Goal: Transaction & Acquisition: Purchase product/service

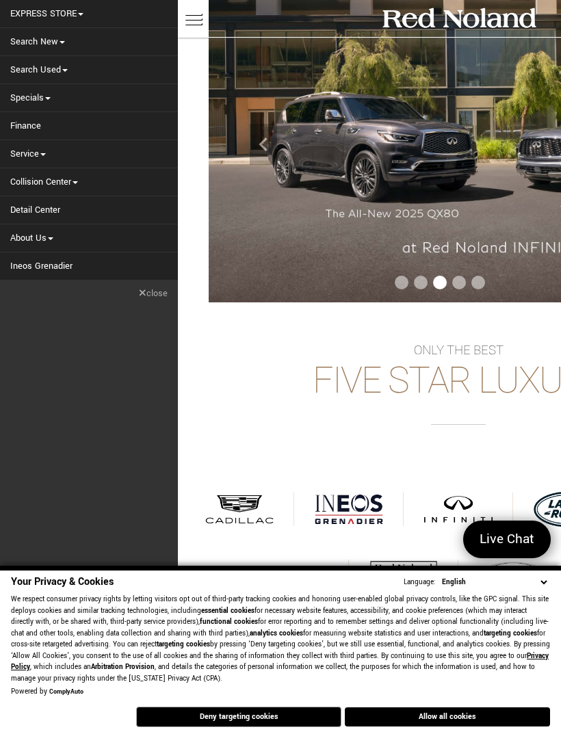
click at [30, 60] on link "Search Used" at bounding box center [89, 69] width 178 height 27
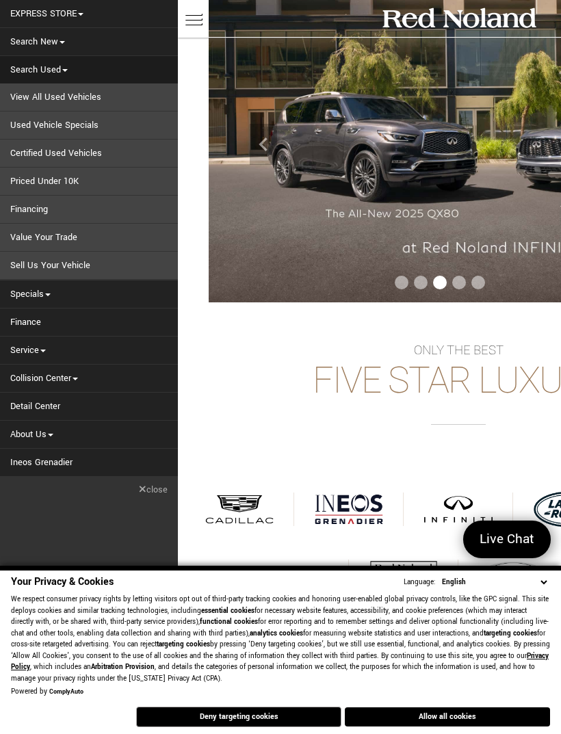
click at [22, 161] on link "Certified Used Vehicles" at bounding box center [89, 153] width 178 height 27
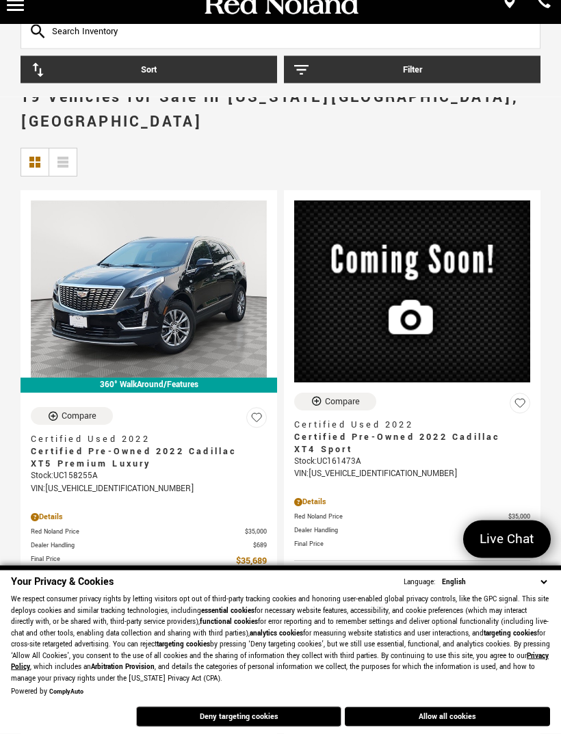
scroll to position [14, 0]
click at [543, 588] on select "English Spanish / Español English / United Kingdom Korean / 한국어 Vietnamese / Ti…" at bounding box center [493, 582] width 111 height 12
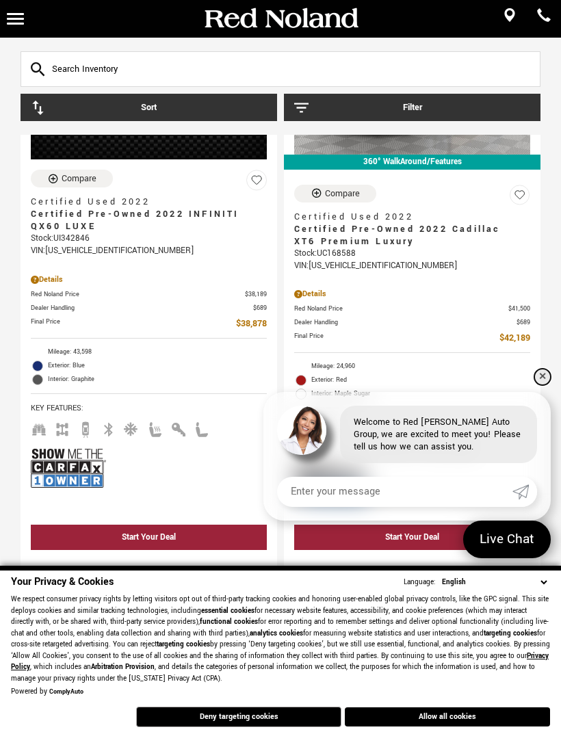
click at [545, 385] on link "✕" at bounding box center [542, 377] width 16 height 16
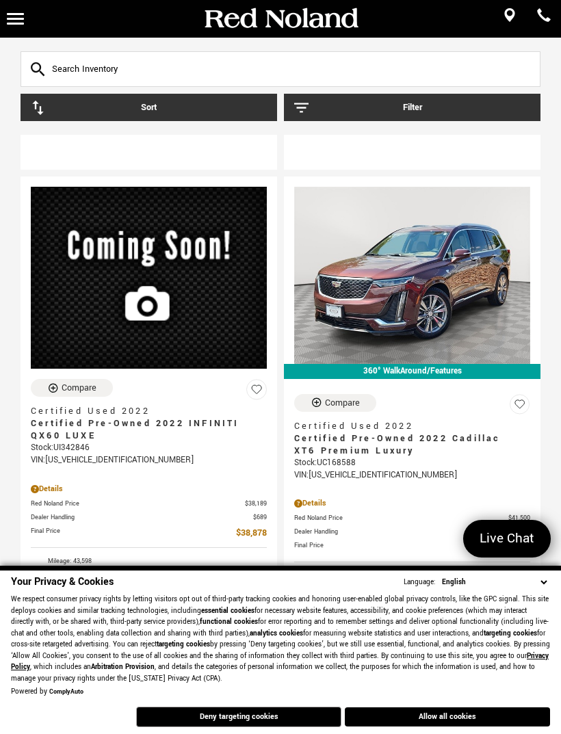
scroll to position [694, 0]
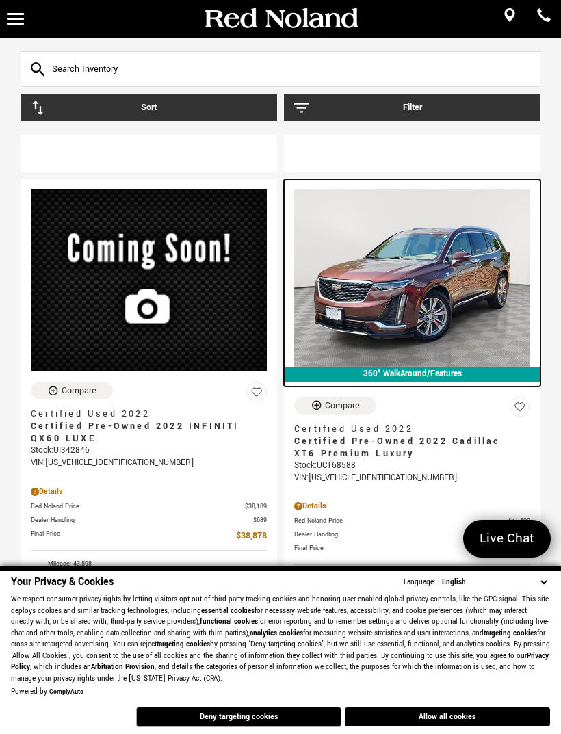
click at [484, 299] on img at bounding box center [412, 277] width 236 height 177
click at [440, 230] on img at bounding box center [412, 277] width 236 height 177
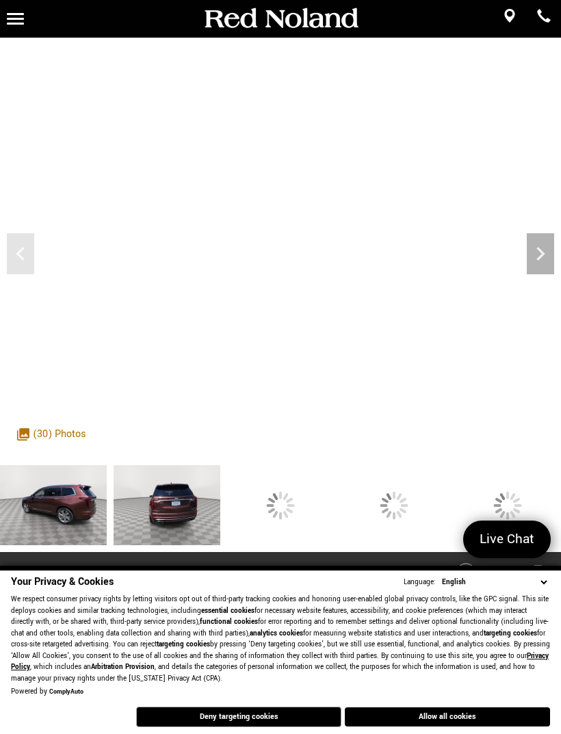
click at [295, 516] on div at bounding box center [280, 505] width 29 height 29
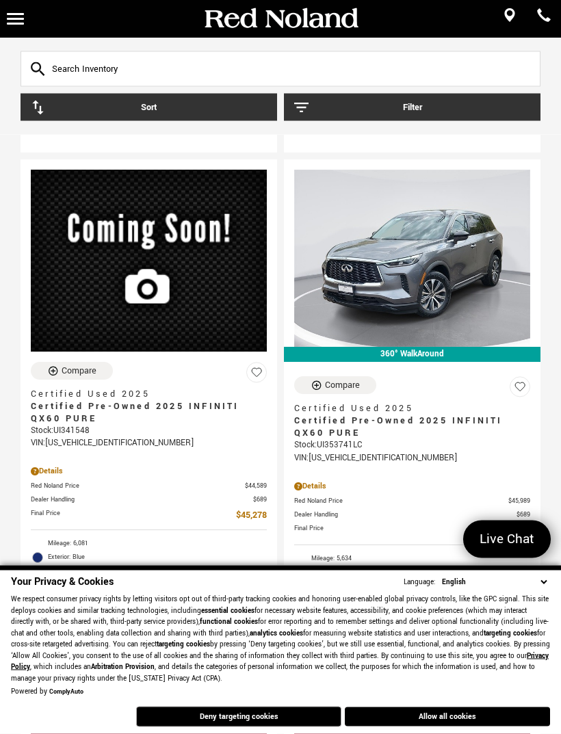
scroll to position [1964, 0]
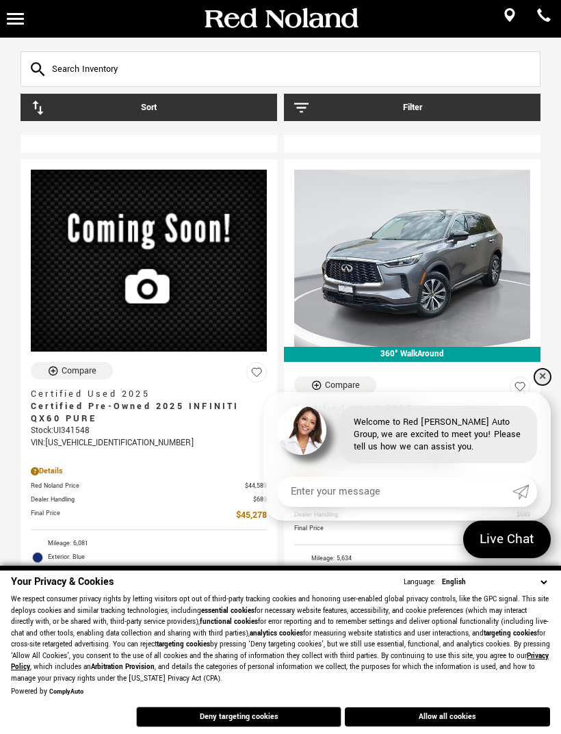
click at [541, 385] on link "✕" at bounding box center [542, 377] width 16 height 16
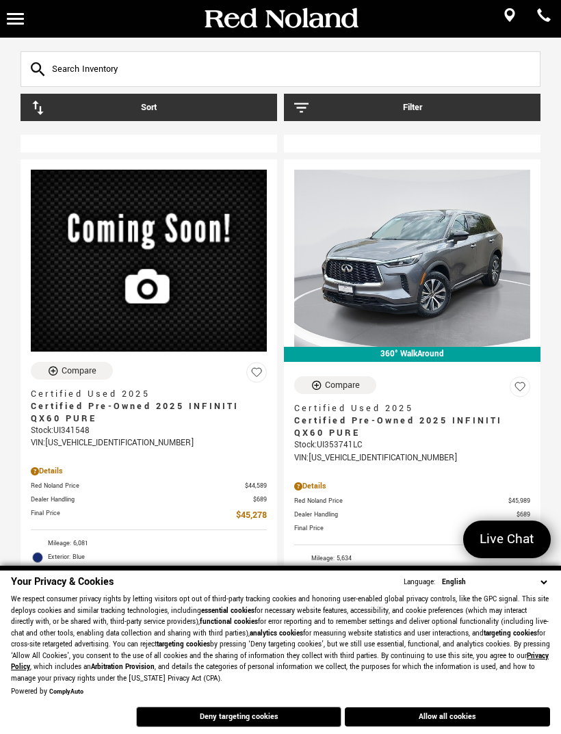
click at [467, 726] on button "Allow all cookies" at bounding box center [447, 716] width 205 height 19
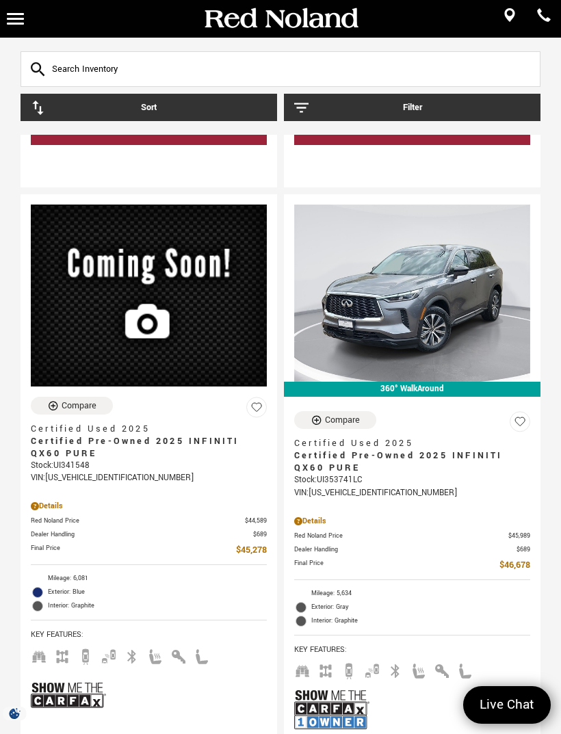
scroll to position [1928, 0]
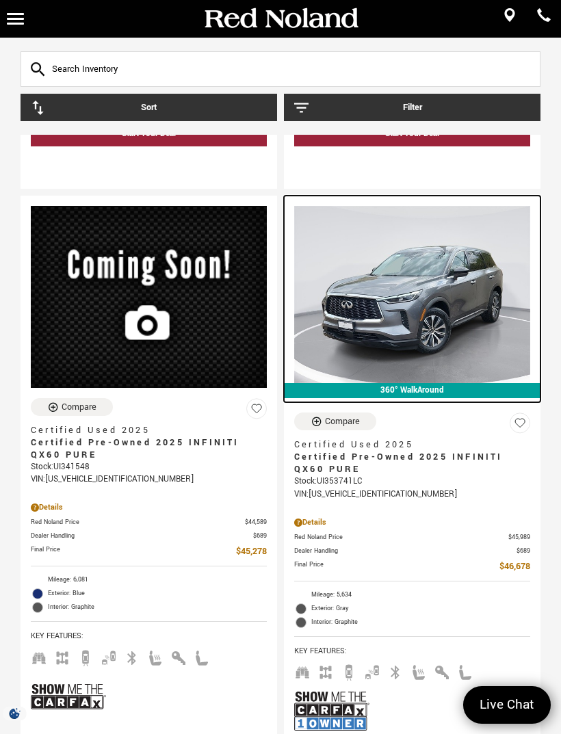
click at [450, 316] on img at bounding box center [412, 294] width 236 height 177
click at [432, 304] on img at bounding box center [412, 294] width 236 height 177
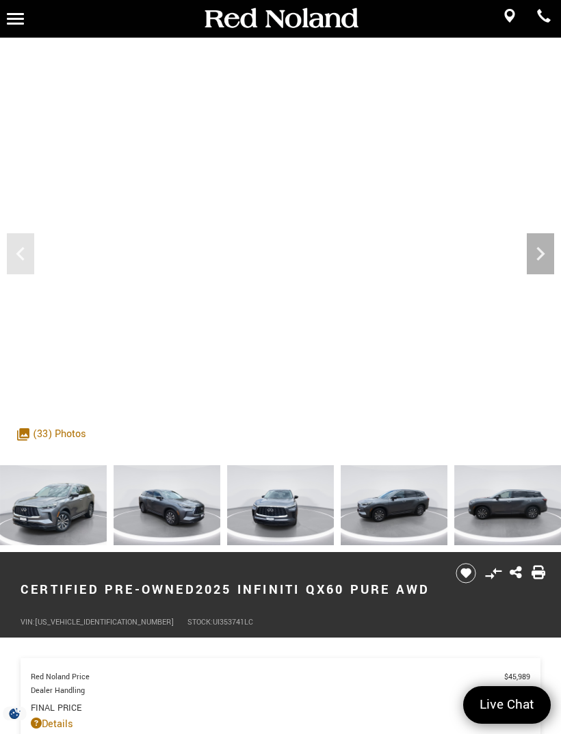
click at [533, 252] on icon "Next" at bounding box center [540, 253] width 27 height 27
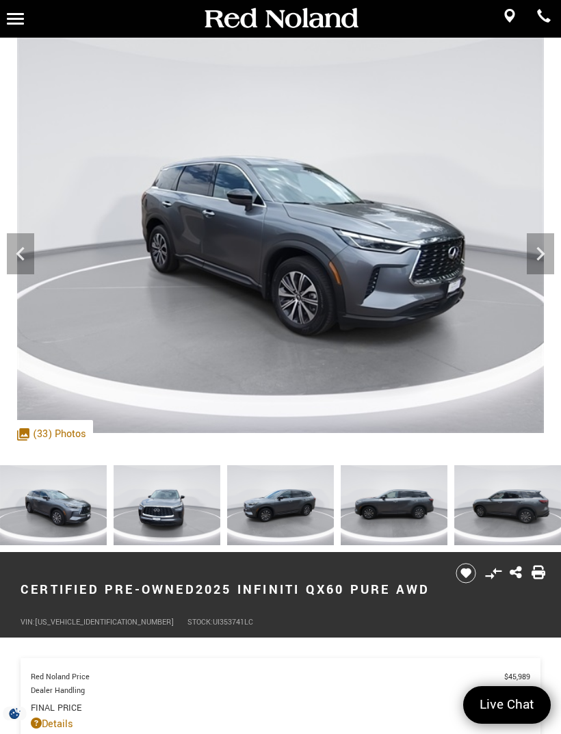
click at [537, 250] on icon "Next" at bounding box center [540, 253] width 27 height 27
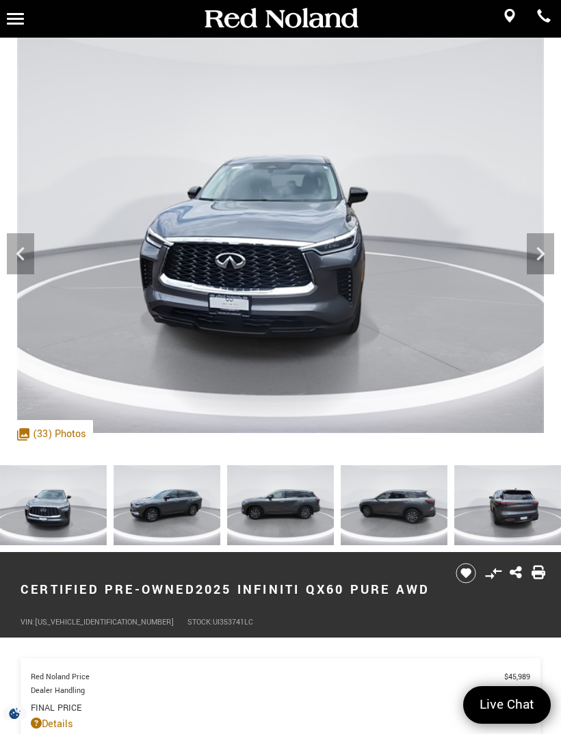
click at [540, 248] on icon "Next" at bounding box center [540, 254] width 8 height 14
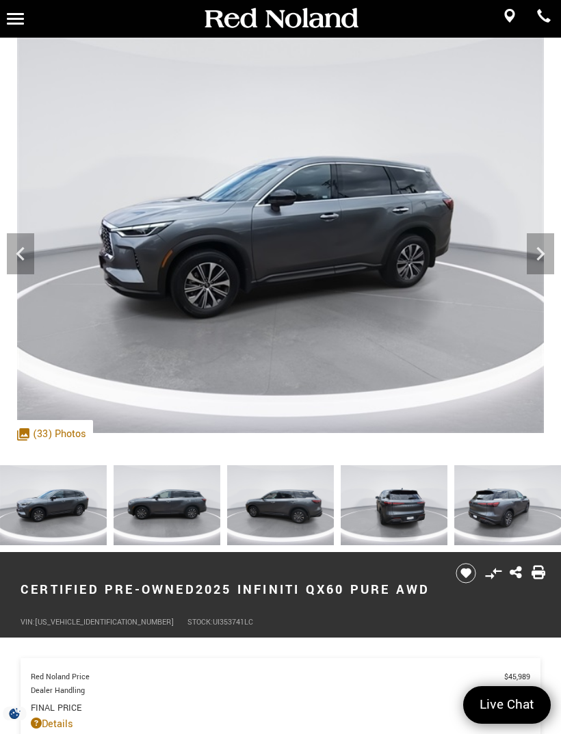
click at [540, 255] on icon "Next" at bounding box center [540, 254] width 8 height 14
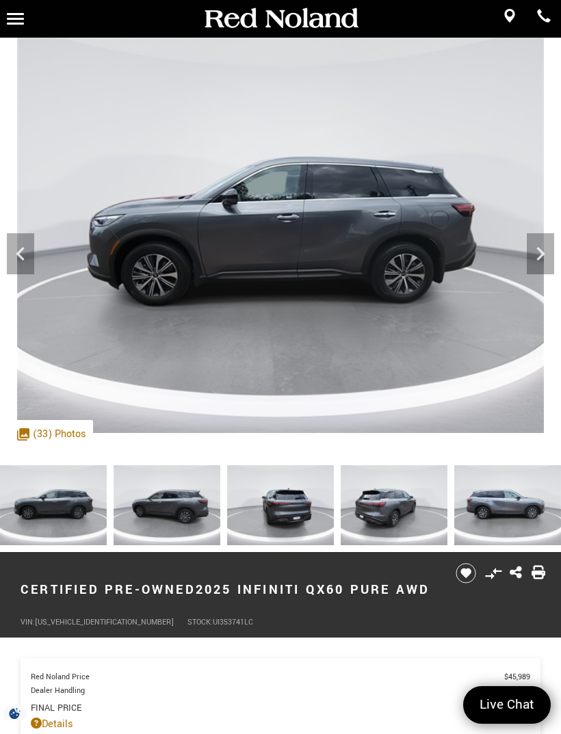
click at [538, 253] on icon "Next" at bounding box center [540, 253] width 27 height 27
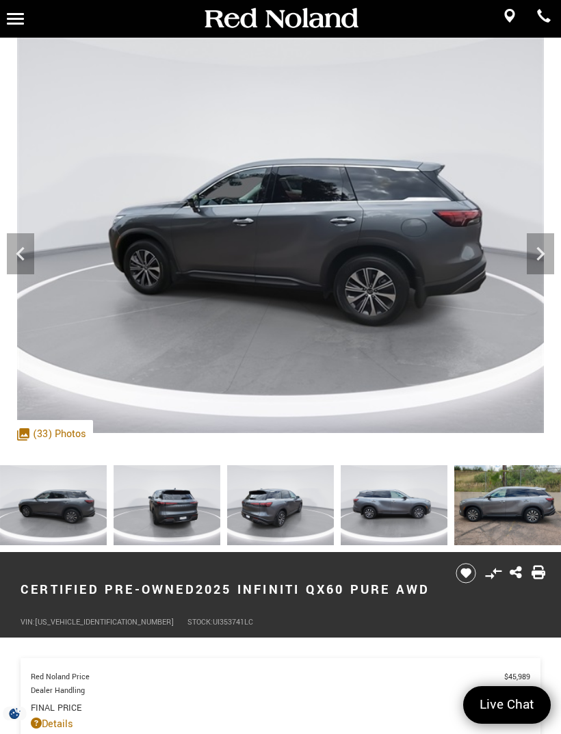
click at [536, 254] on icon "Next" at bounding box center [540, 253] width 27 height 27
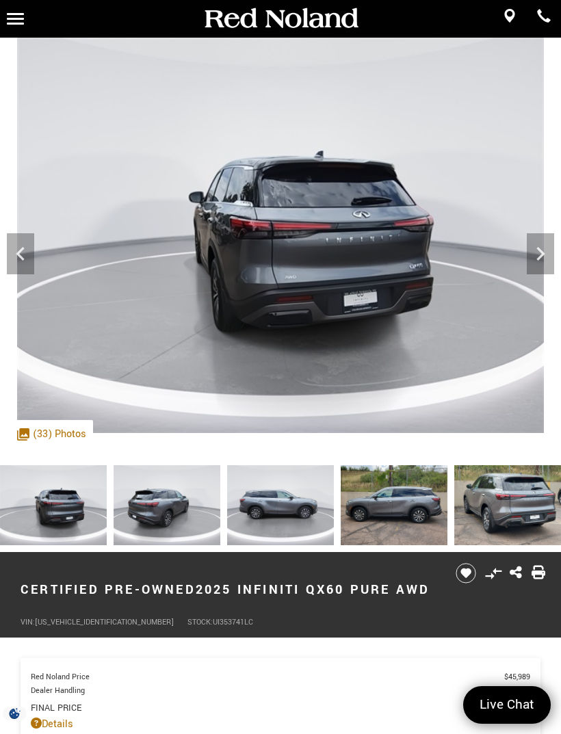
click at [536, 253] on icon "Next" at bounding box center [540, 253] width 27 height 27
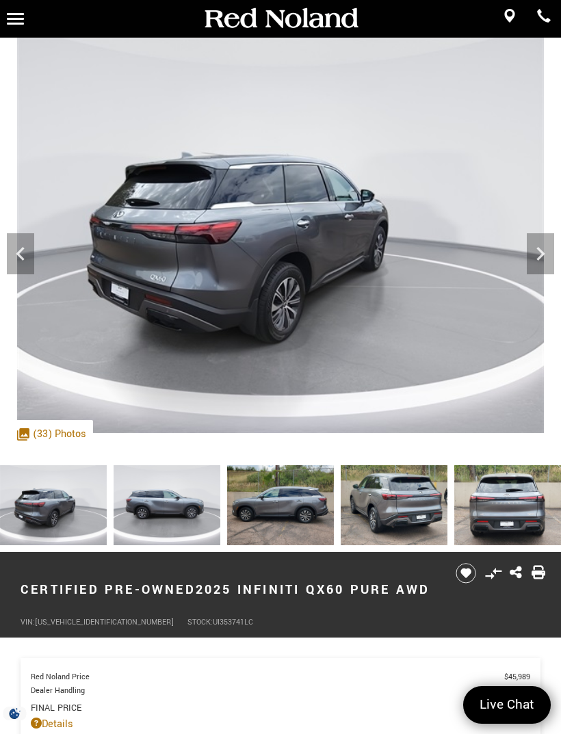
click at [536, 250] on icon "Next" at bounding box center [540, 253] width 27 height 27
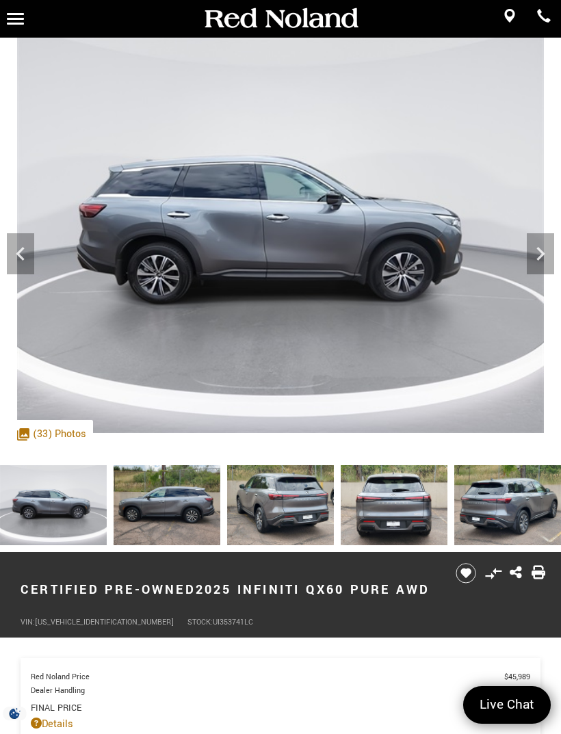
click at [540, 254] on icon "Next" at bounding box center [540, 253] width 27 height 27
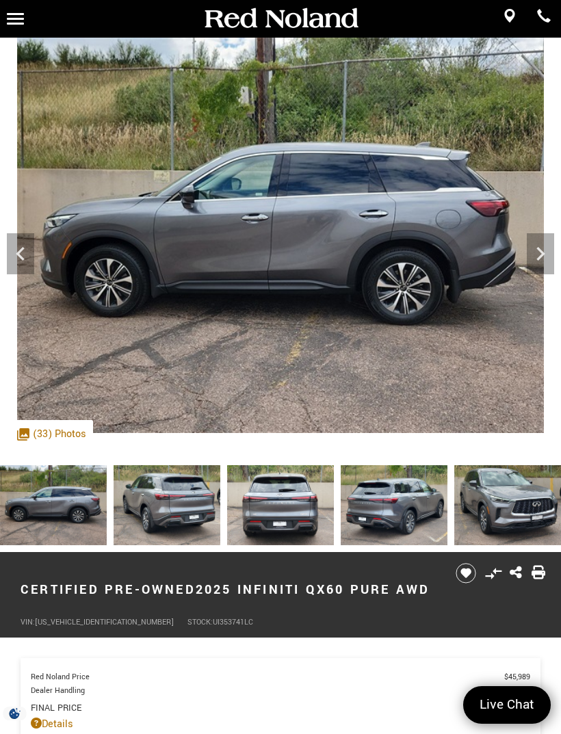
click at [531, 255] on icon "Next" at bounding box center [540, 253] width 27 height 27
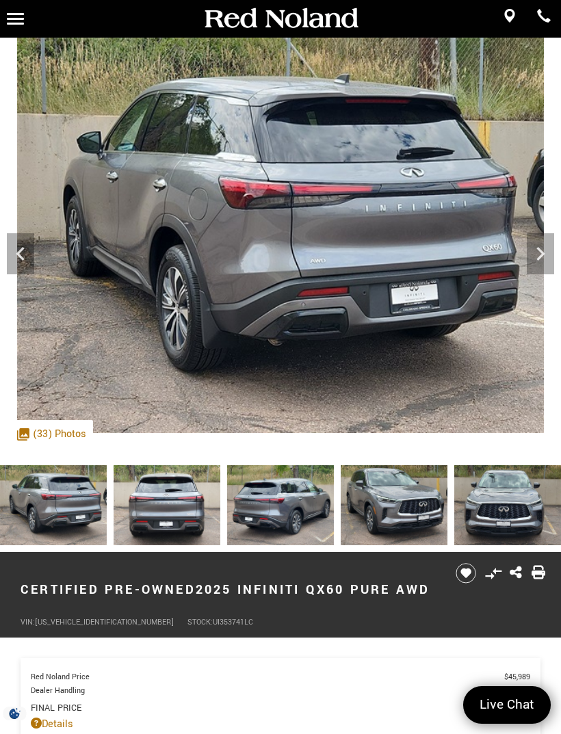
click at [539, 252] on icon "Next" at bounding box center [540, 253] width 27 height 27
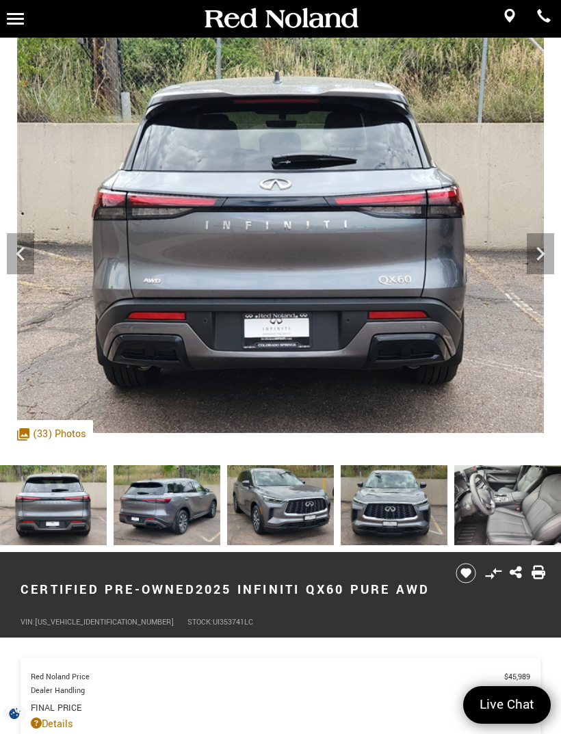
click at [540, 257] on icon "Next" at bounding box center [540, 254] width 8 height 14
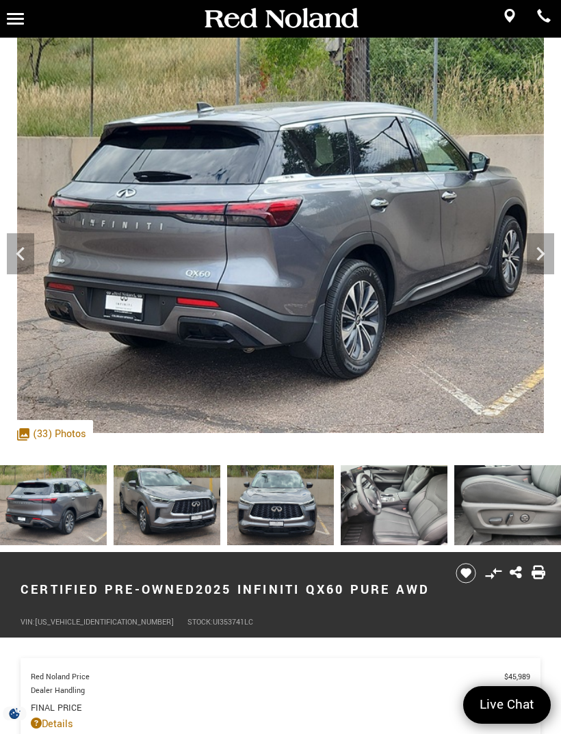
click at [532, 253] on icon "Next" at bounding box center [540, 253] width 27 height 27
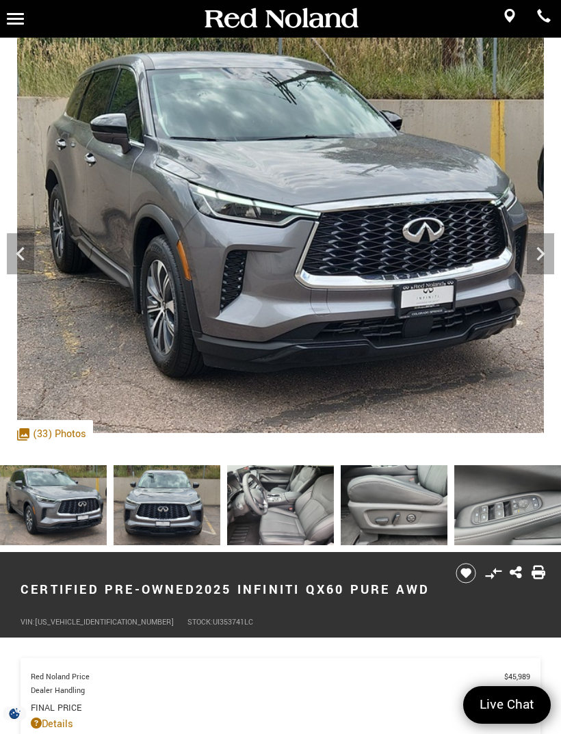
click at [534, 254] on icon "Next" at bounding box center [540, 253] width 27 height 27
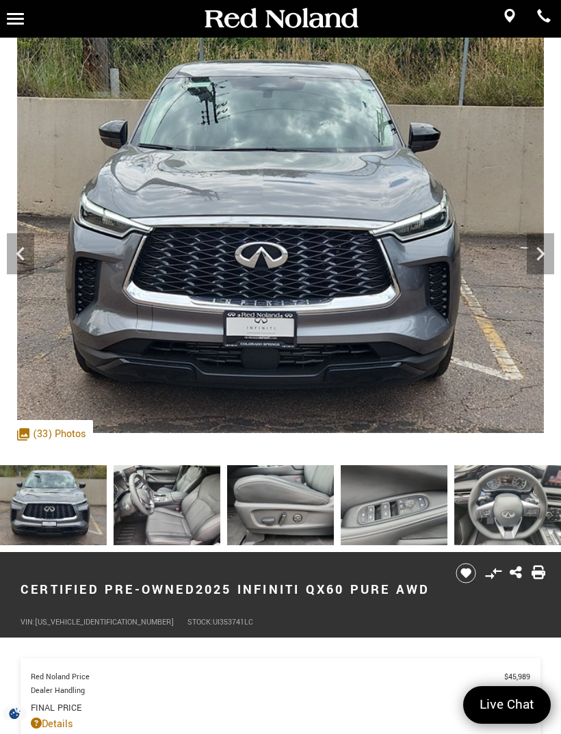
click at [535, 254] on icon "Next" at bounding box center [540, 253] width 27 height 27
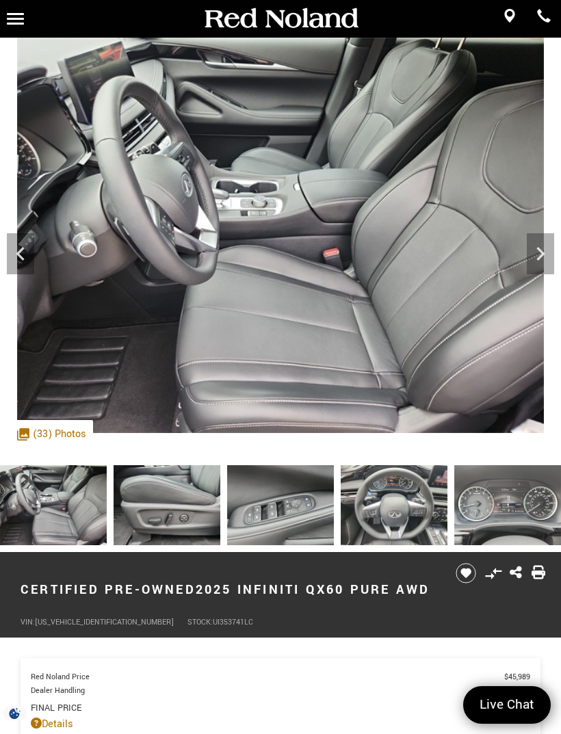
click at [540, 261] on icon "Next" at bounding box center [540, 253] width 27 height 27
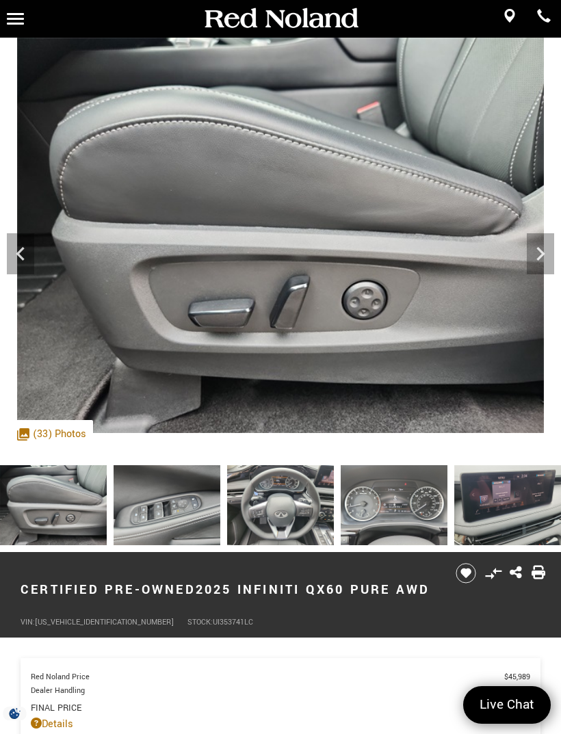
click at [540, 241] on icon "Next" at bounding box center [540, 253] width 27 height 27
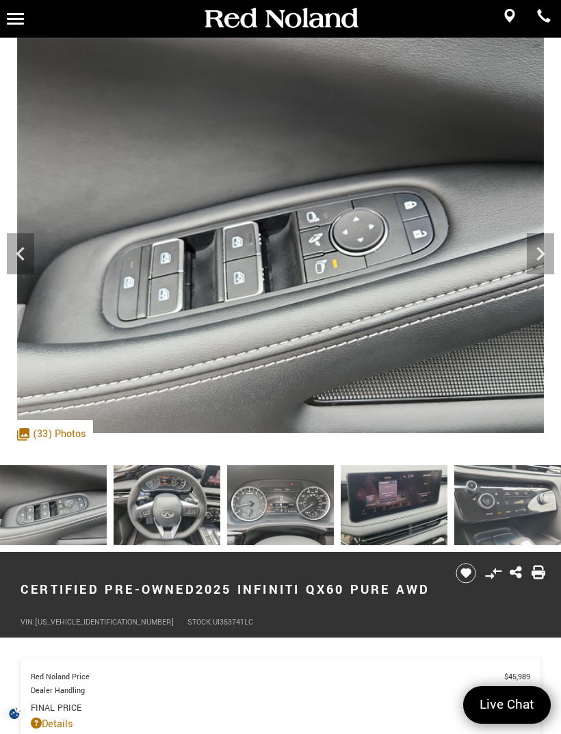
click at [532, 248] on icon "Next" at bounding box center [540, 253] width 27 height 27
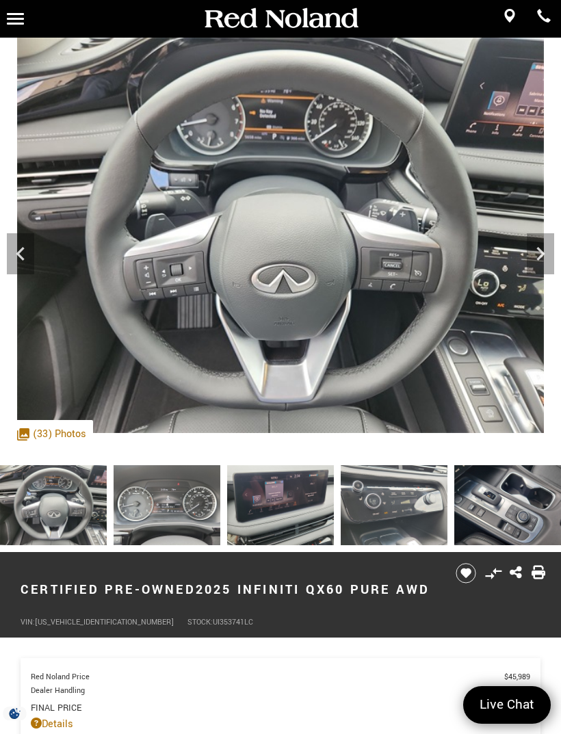
click at [540, 263] on icon "Next" at bounding box center [540, 253] width 27 height 27
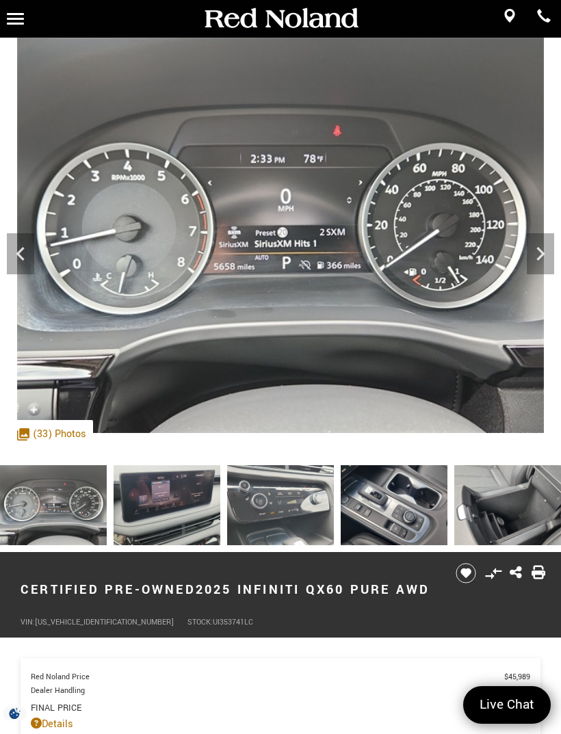
click at [539, 249] on icon "Next" at bounding box center [540, 254] width 8 height 14
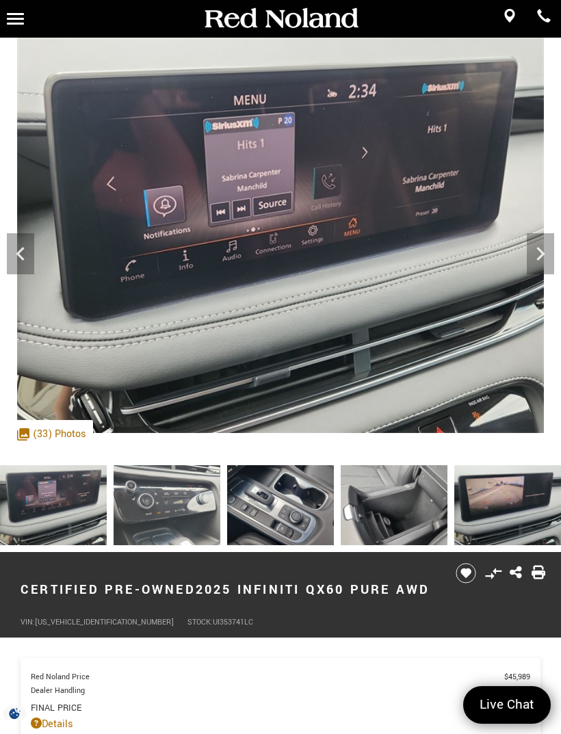
click at [534, 250] on icon "Next" at bounding box center [540, 253] width 27 height 27
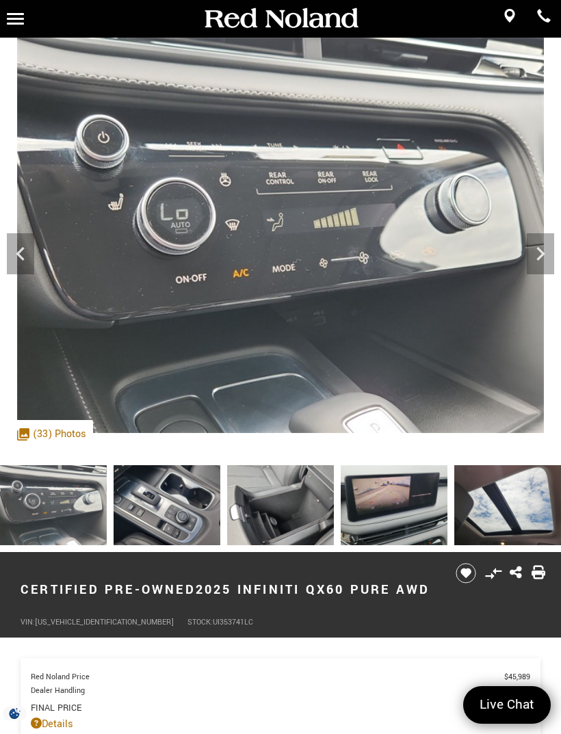
click at [540, 252] on icon "Next" at bounding box center [540, 253] width 27 height 27
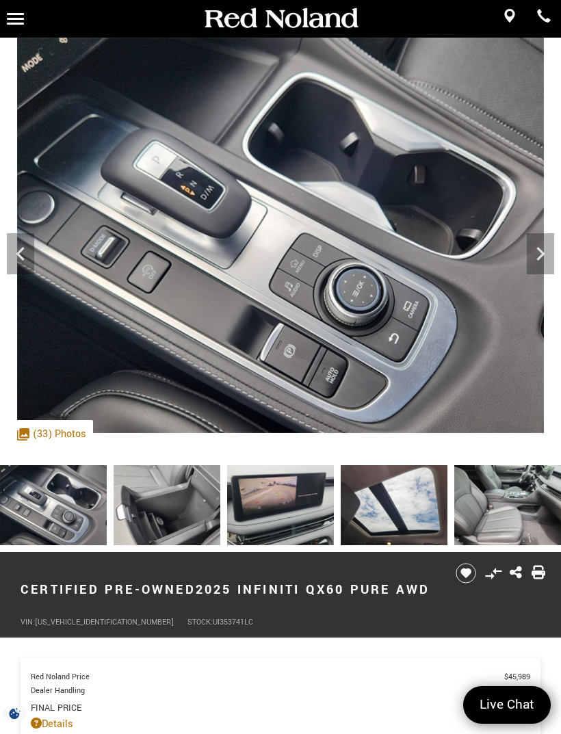
click at [539, 250] on icon "Next" at bounding box center [540, 254] width 8 height 14
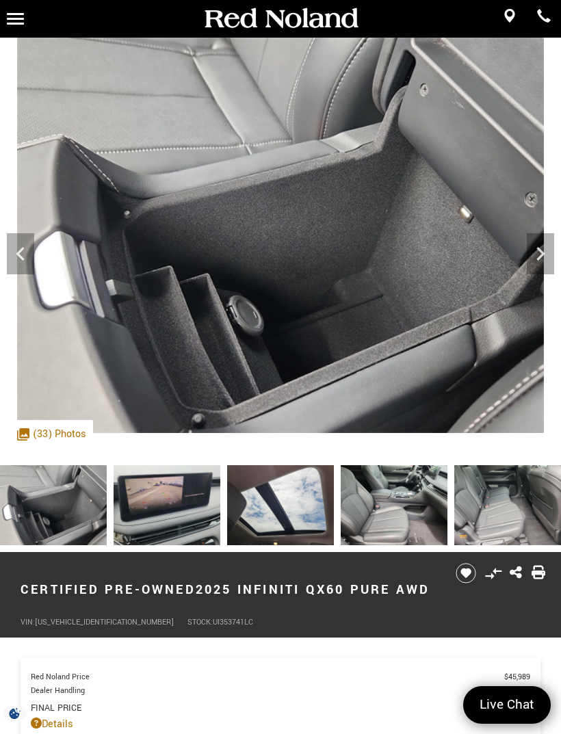
click at [536, 246] on icon "Next" at bounding box center [540, 253] width 27 height 27
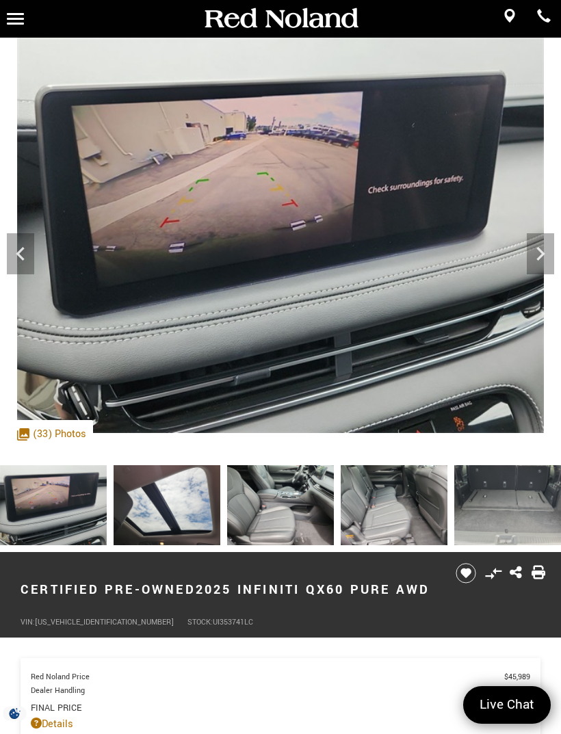
click at [543, 247] on icon "Next" at bounding box center [540, 253] width 27 height 27
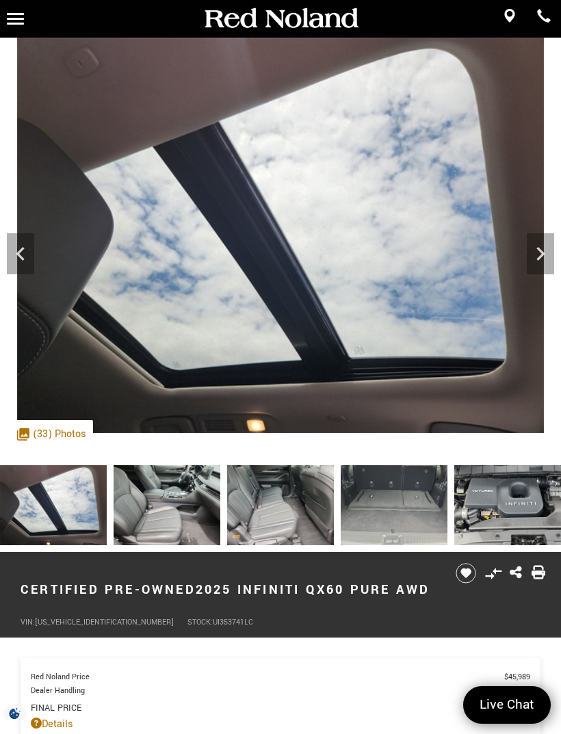
click at [538, 253] on icon "Next" at bounding box center [540, 253] width 27 height 27
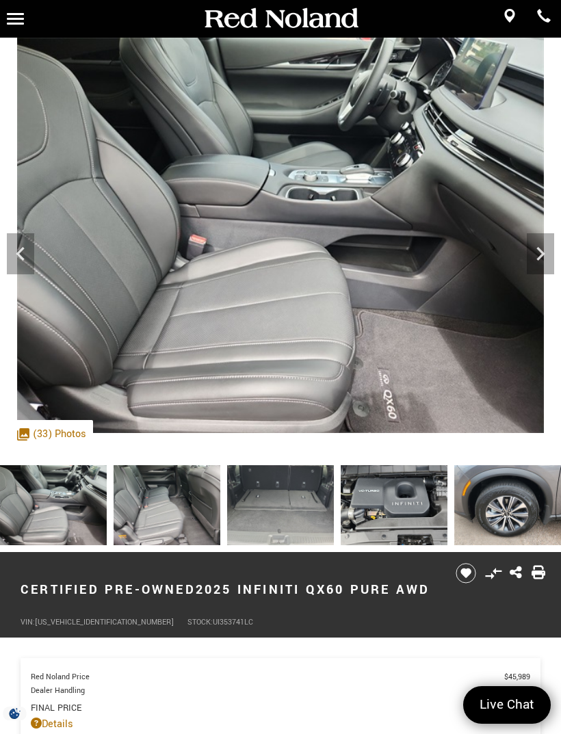
click at [539, 256] on icon "Next" at bounding box center [540, 253] width 27 height 27
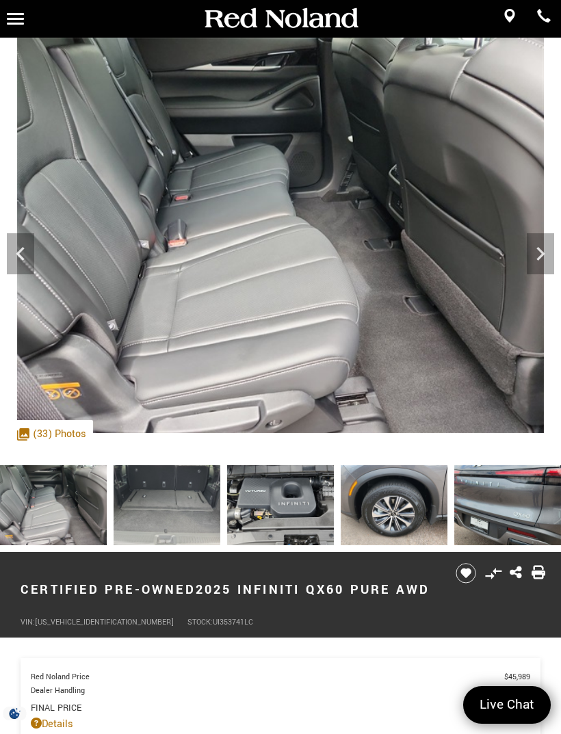
click at [552, 255] on icon "Next" at bounding box center [540, 253] width 27 height 27
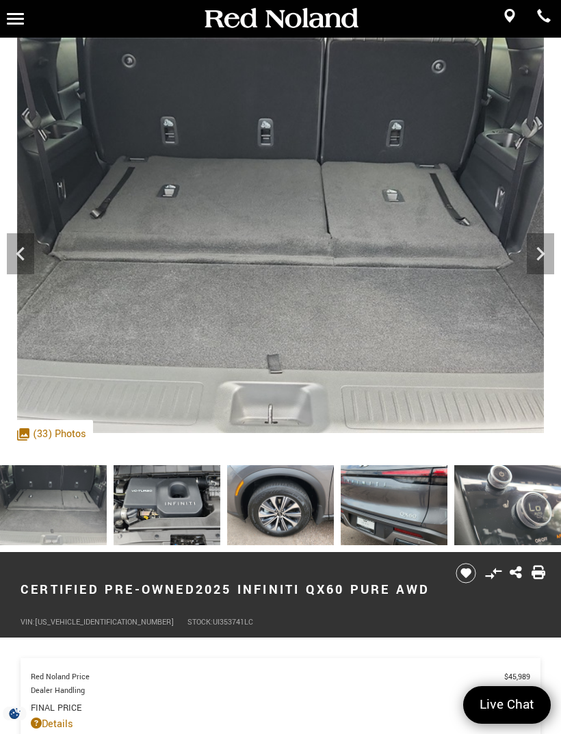
click at [542, 256] on icon "Next" at bounding box center [540, 254] width 8 height 14
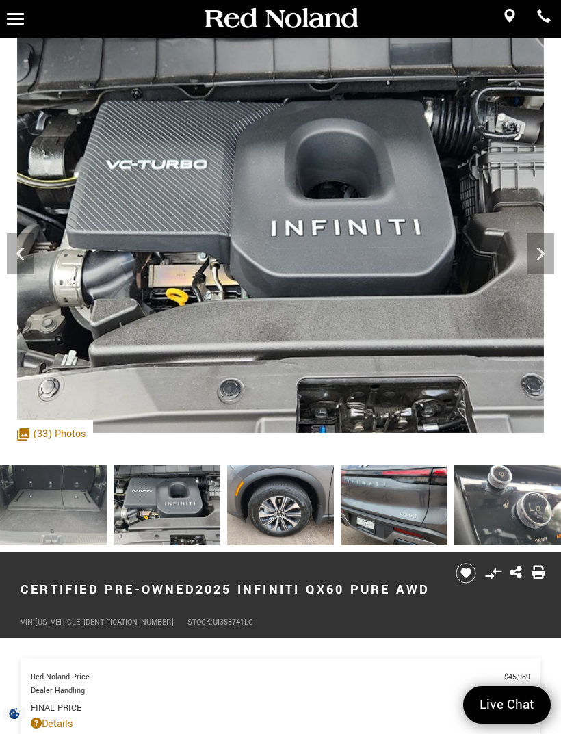
click at [534, 250] on icon "Next" at bounding box center [540, 253] width 27 height 27
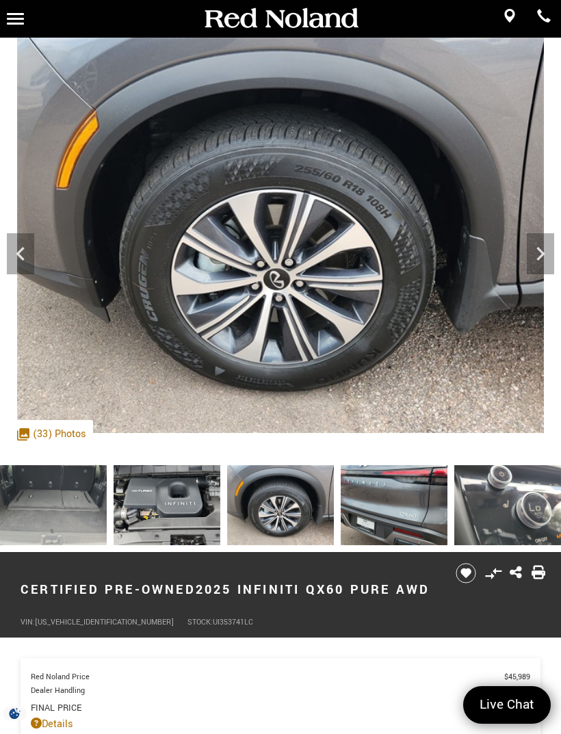
click at [551, 252] on icon "Next" at bounding box center [540, 253] width 27 height 27
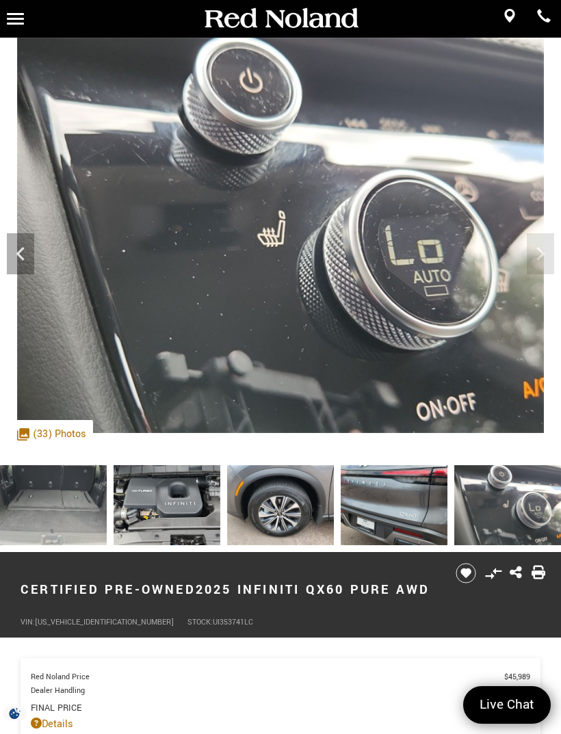
click at [547, 257] on img at bounding box center [280, 235] width 561 height 395
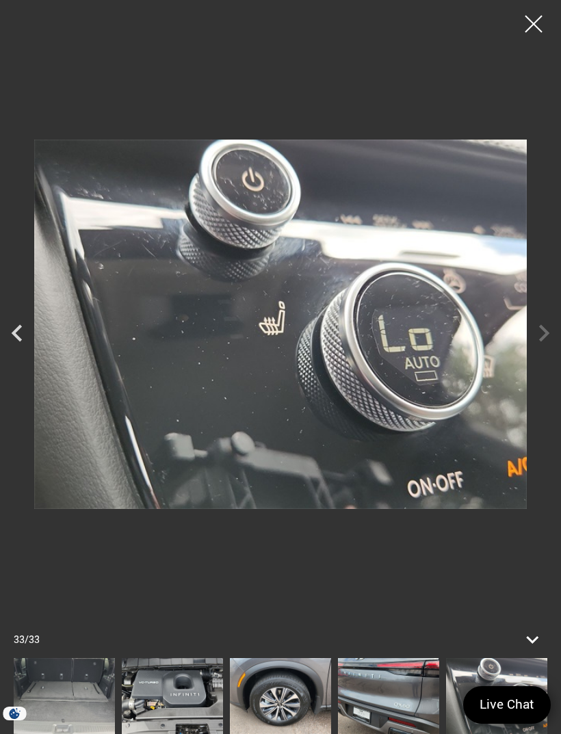
click at [531, 42] on div at bounding box center [280, 324] width 561 height 628
click at [521, 25] on div at bounding box center [533, 24] width 34 height 34
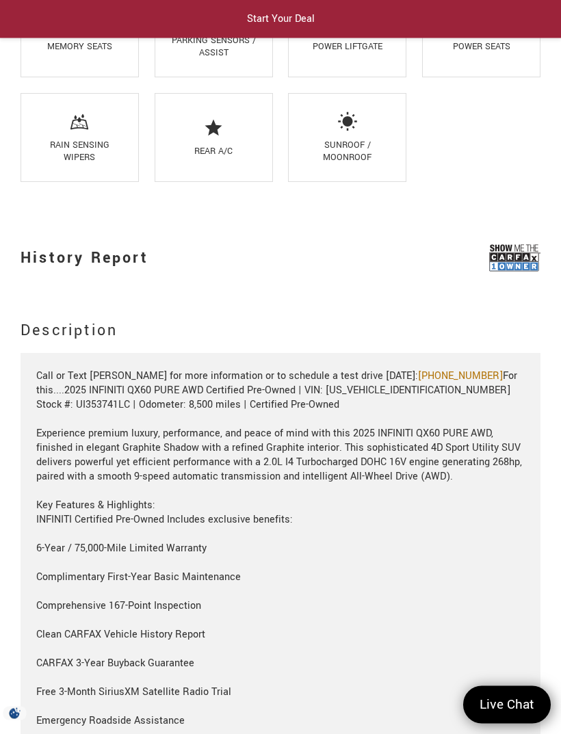
scroll to position [1923, 0]
click at [516, 275] on img at bounding box center [514, 258] width 51 height 34
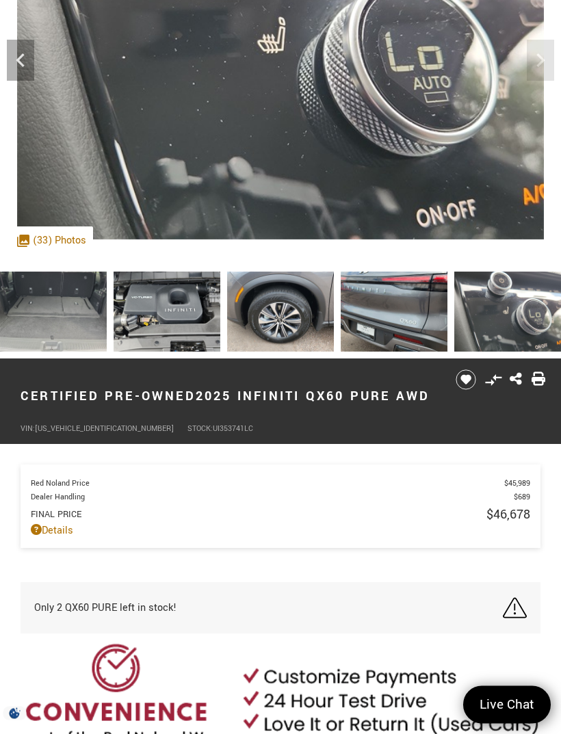
scroll to position [0, 0]
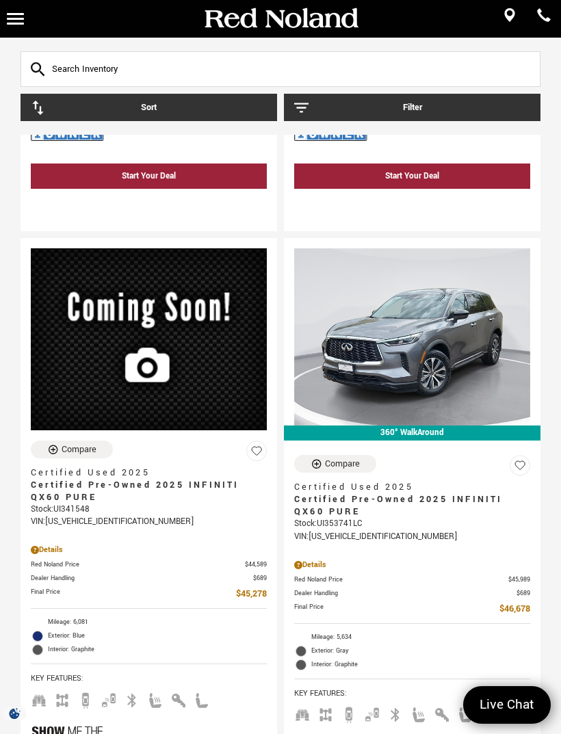
scroll to position [1888, 0]
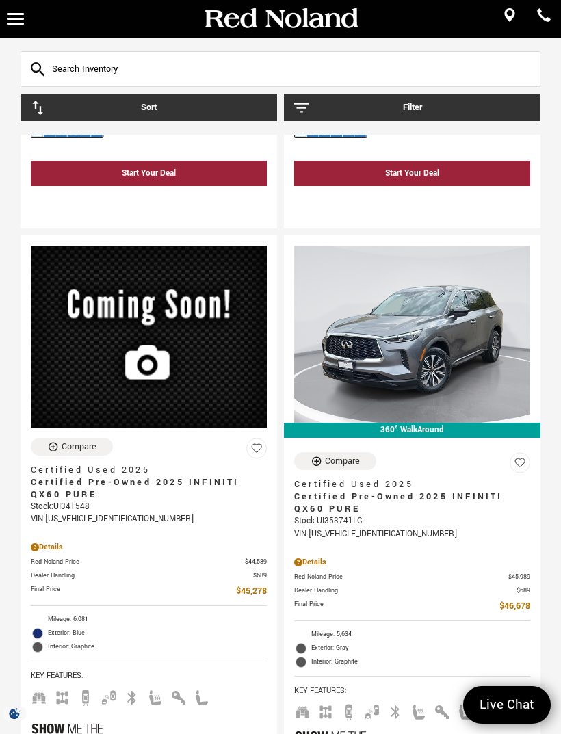
click at [455, 490] on span "Certified Pre-Owned 2025 INFINITI QX60 PURE" at bounding box center [407, 502] width 226 height 25
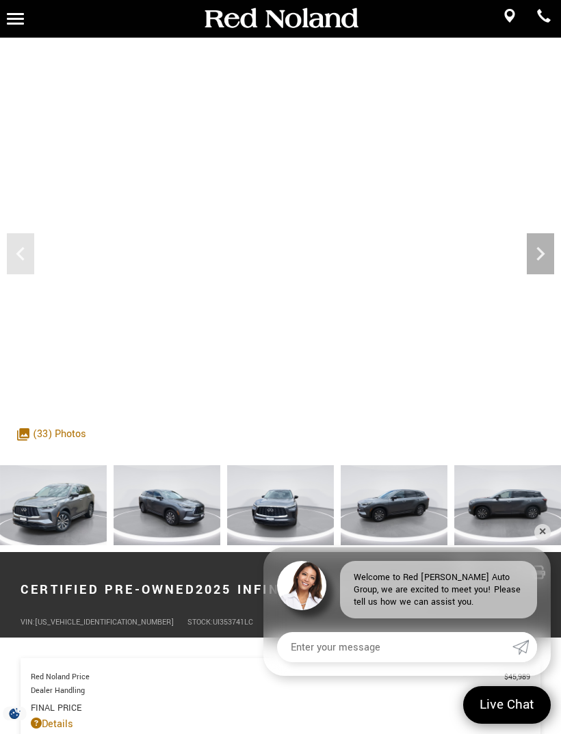
click at [540, 249] on icon "Next" at bounding box center [540, 254] width 8 height 14
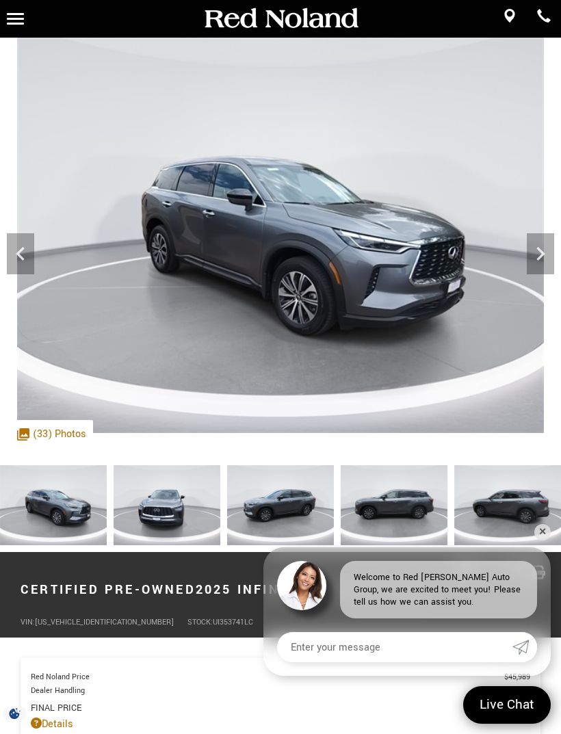
click at [552, 254] on icon "Next" at bounding box center [540, 253] width 27 height 27
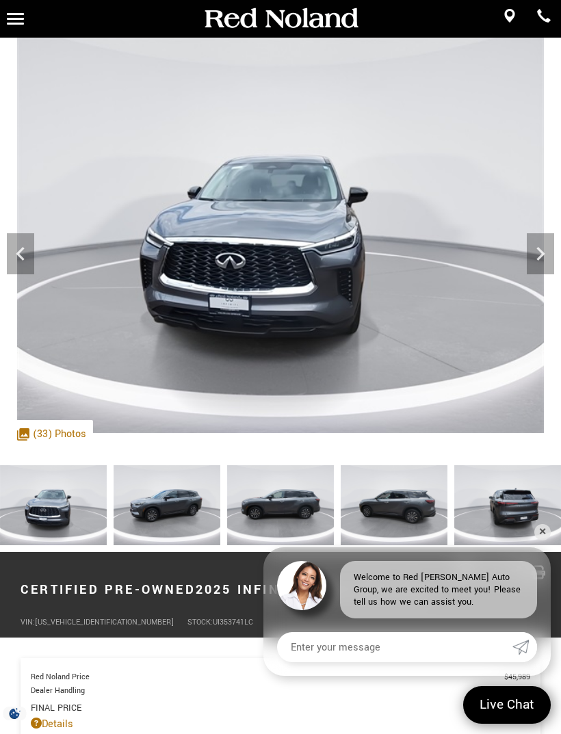
click at [541, 250] on icon "Next" at bounding box center [540, 254] width 8 height 14
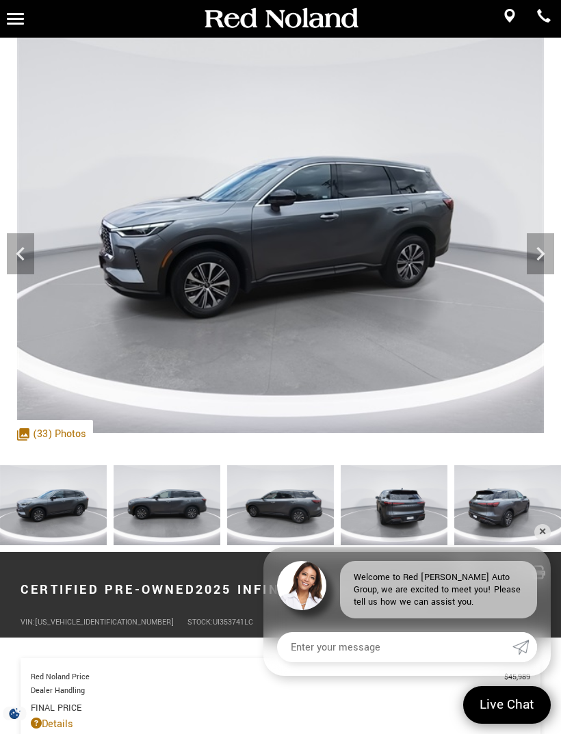
click at [544, 257] on icon "Next" at bounding box center [540, 253] width 27 height 27
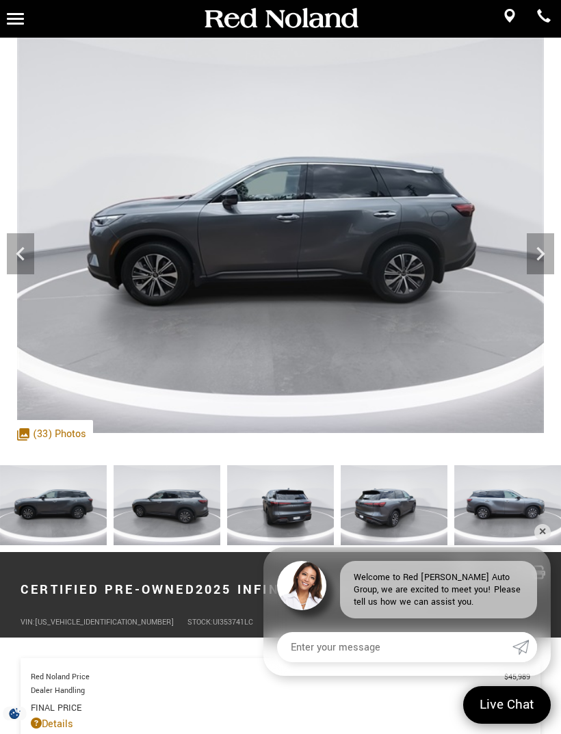
click at [536, 257] on icon "Next" at bounding box center [540, 253] width 27 height 27
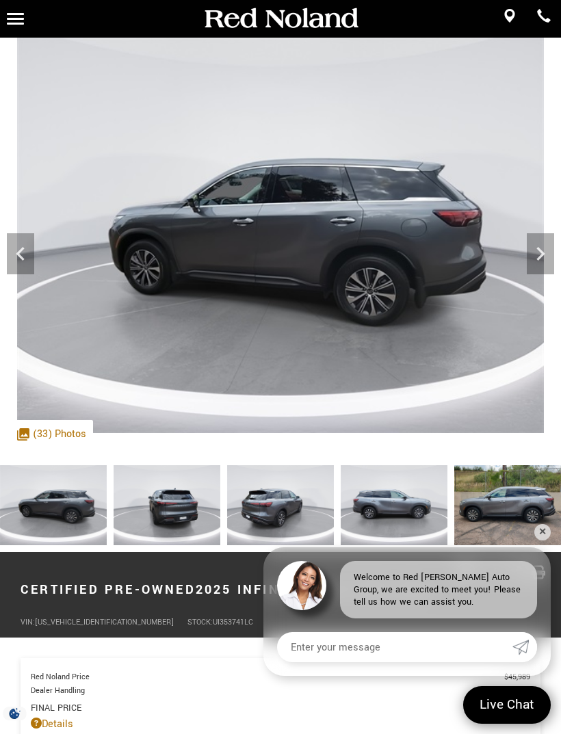
click at [551, 246] on icon "Next" at bounding box center [540, 253] width 27 height 27
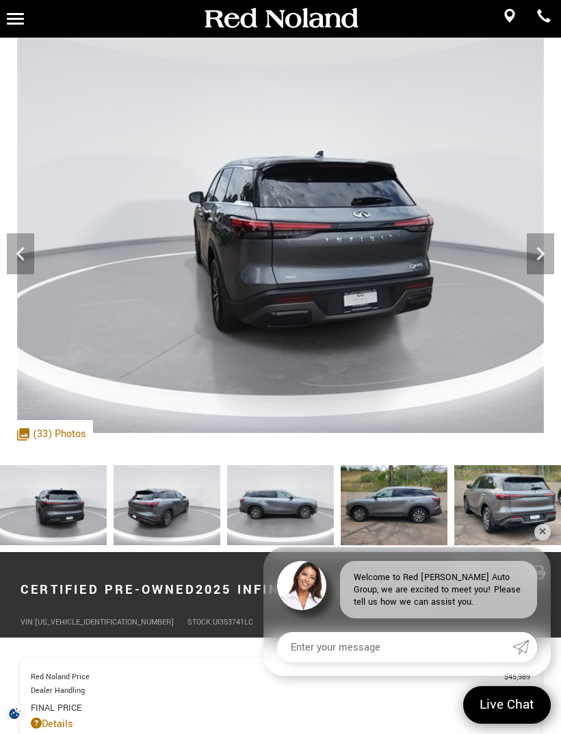
click at [530, 258] on icon "Next" at bounding box center [540, 253] width 27 height 27
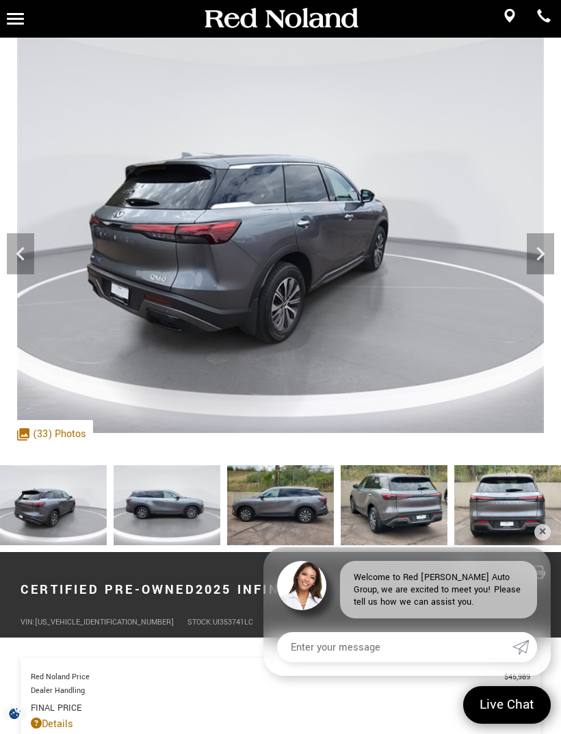
click at [540, 240] on icon "Next" at bounding box center [540, 253] width 27 height 27
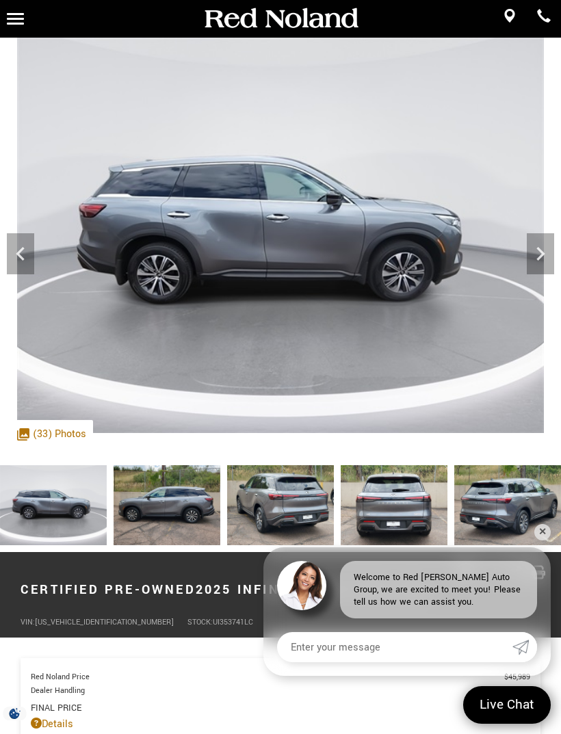
click at [531, 255] on icon "Next" at bounding box center [540, 253] width 27 height 27
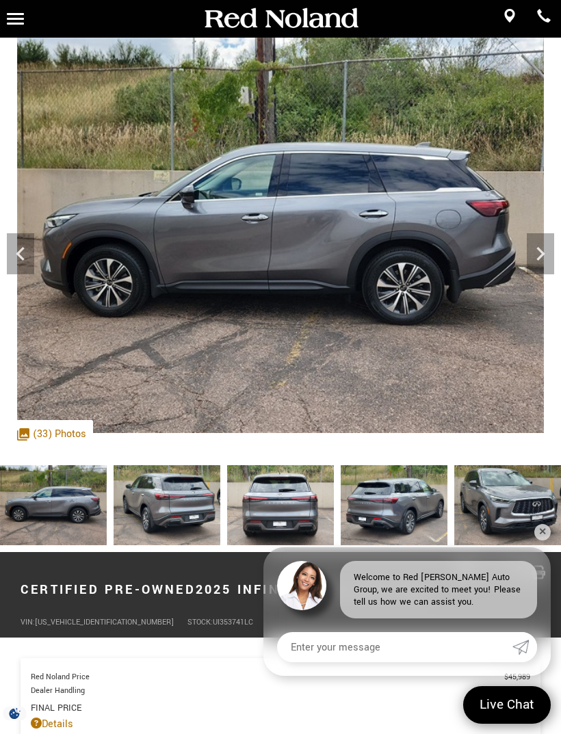
click at [542, 258] on icon "Next" at bounding box center [540, 253] width 27 height 27
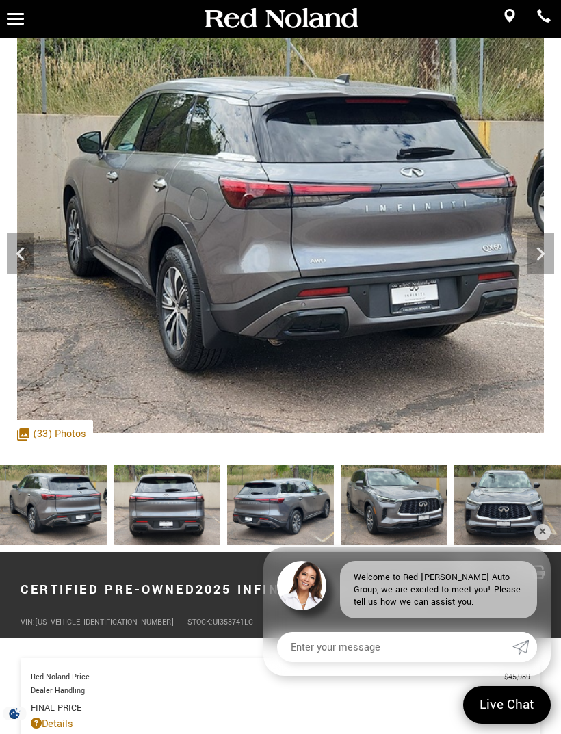
click at [536, 263] on icon "Next" at bounding box center [540, 253] width 27 height 27
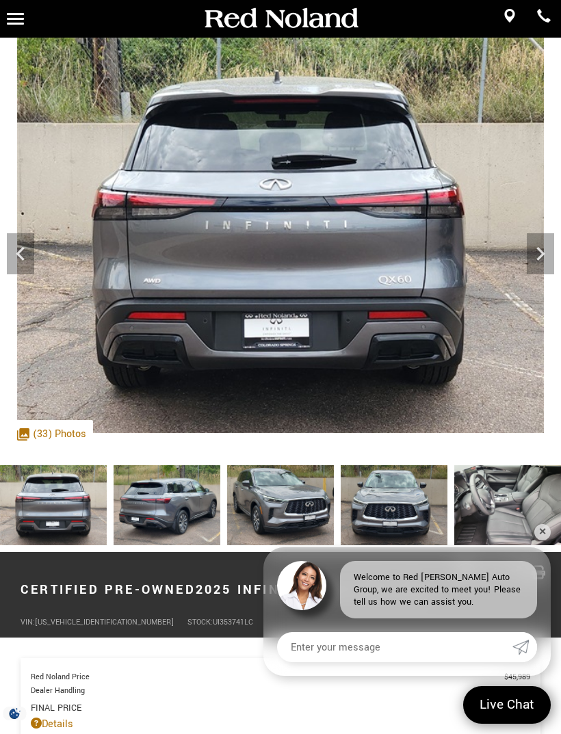
click at [539, 276] on img at bounding box center [280, 235] width 561 height 395
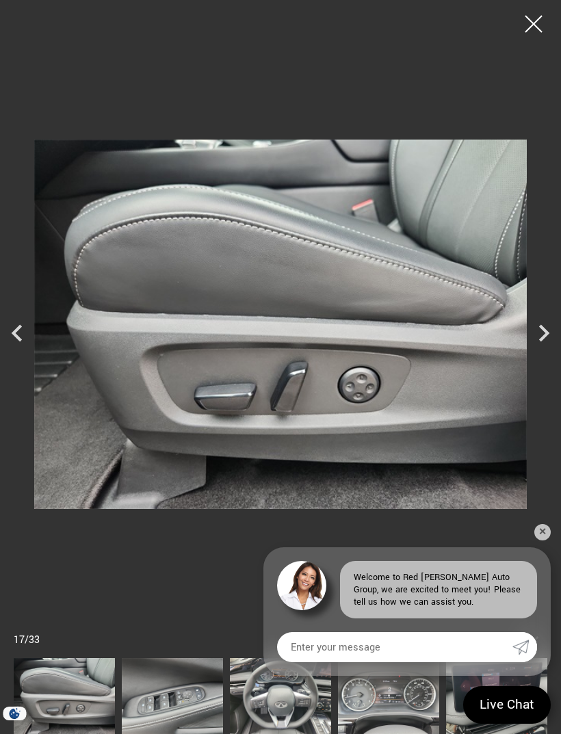
scroll to position [79, 0]
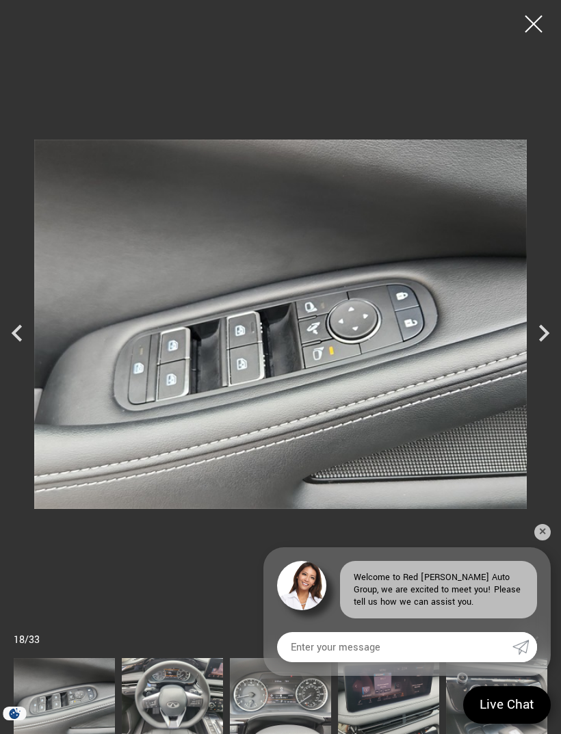
click at [542, 342] on icon "Next" at bounding box center [544, 333] width 10 height 17
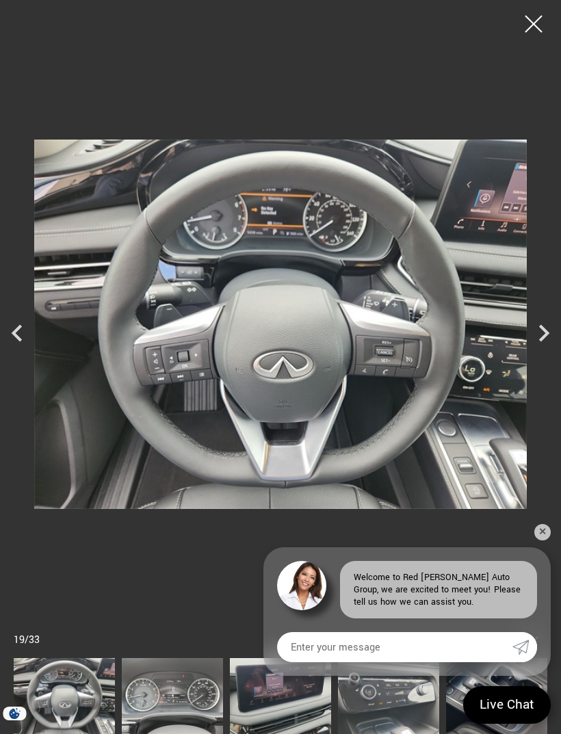
click at [540, 342] on icon "Next" at bounding box center [544, 333] width 10 height 17
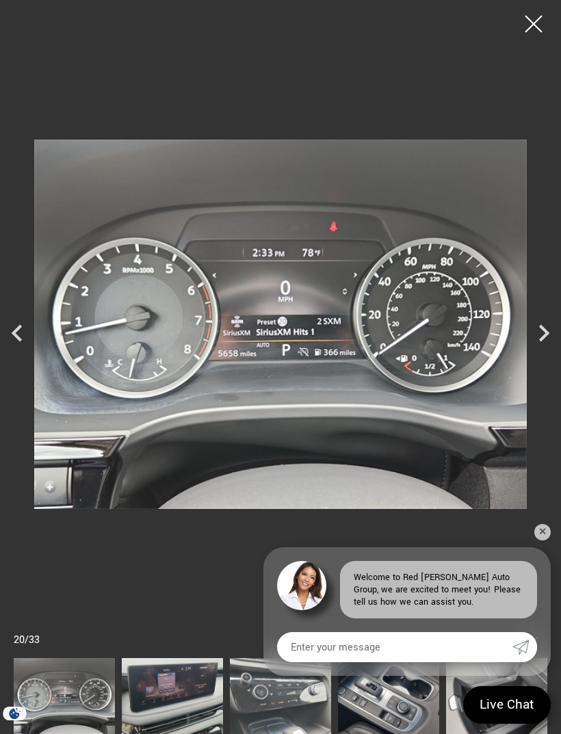
click at [542, 342] on icon "Next" at bounding box center [544, 333] width 10 height 17
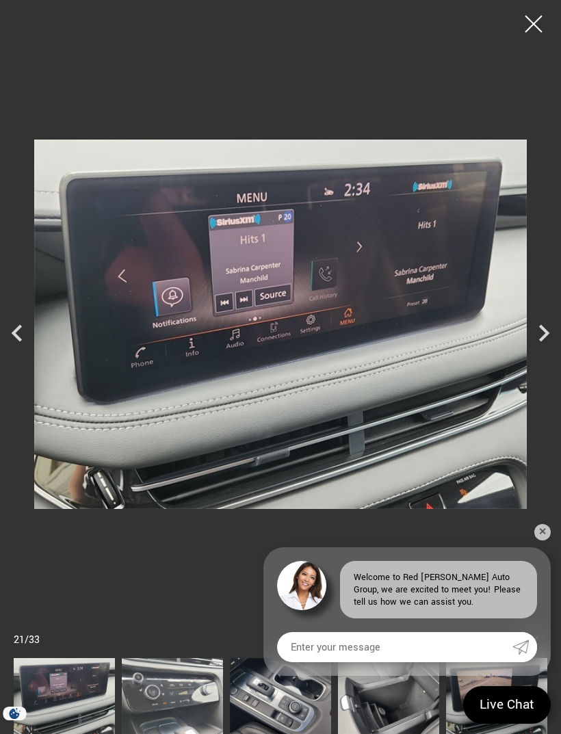
click at [544, 350] on icon "Next" at bounding box center [544, 333] width 34 height 34
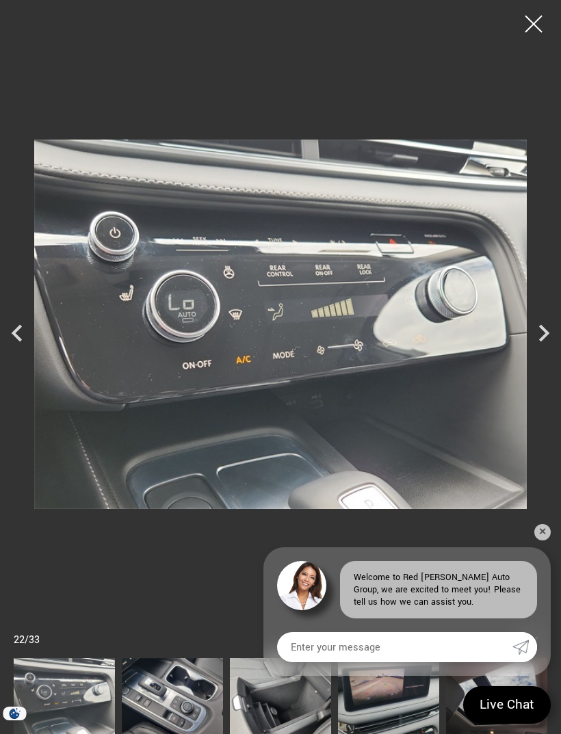
click at [546, 342] on icon "Next" at bounding box center [544, 333] width 10 height 17
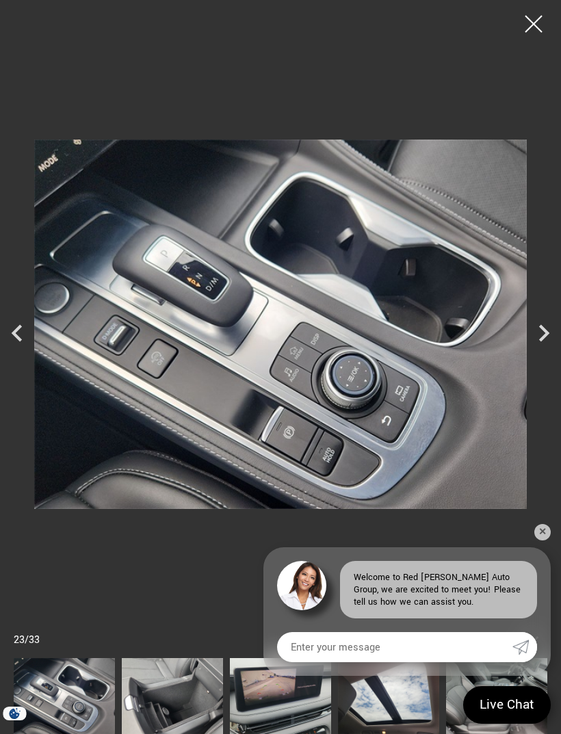
click at [552, 350] on icon "Next" at bounding box center [544, 333] width 34 height 34
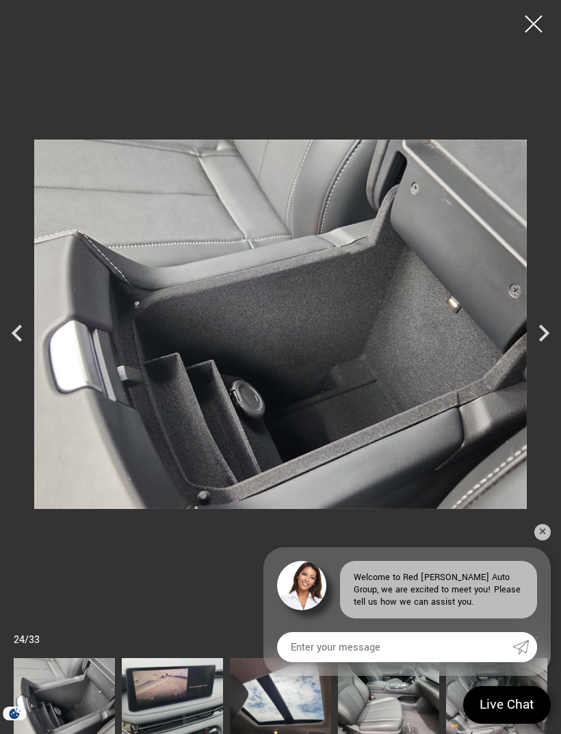
scroll to position [124, 0]
click at [537, 330] on icon "Next" at bounding box center [544, 333] width 34 height 34
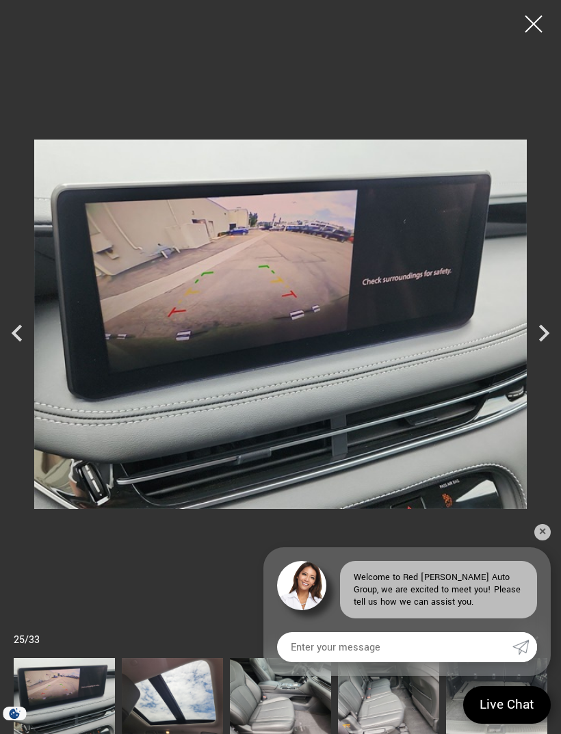
click at [536, 335] on icon "Next" at bounding box center [544, 333] width 34 height 34
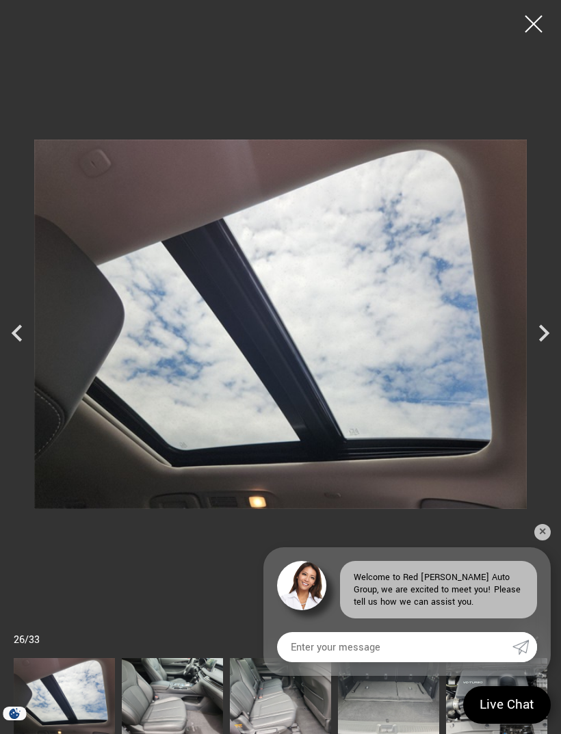
scroll to position [124, 0]
